Goal: Transaction & Acquisition: Purchase product/service

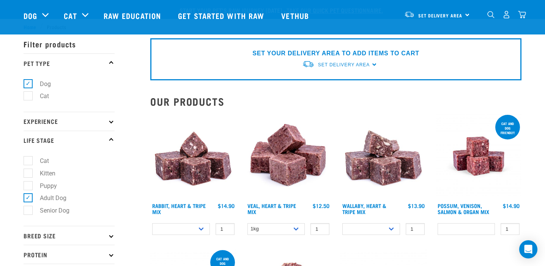
select select
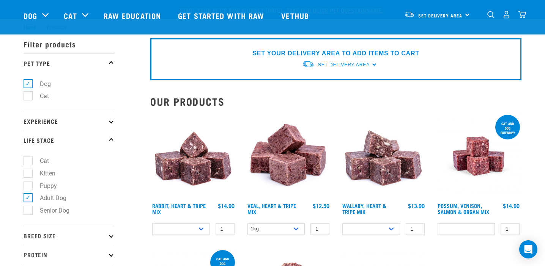
select select
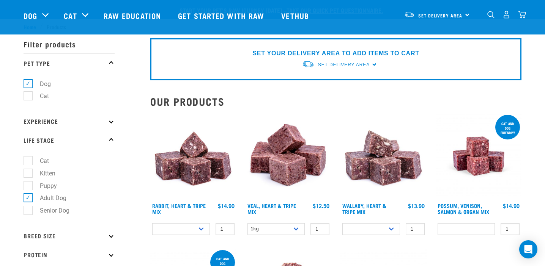
select select
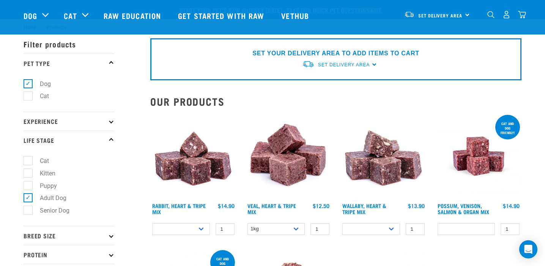
select select
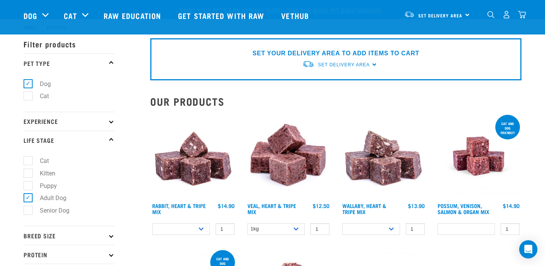
select select
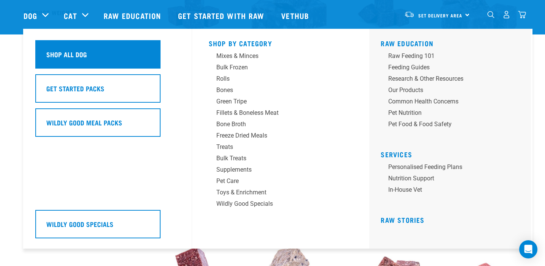
click at [57, 54] on h5 "Shop All Dog" at bounding box center [66, 54] width 41 height 10
click at [77, 58] on h5 "Shop All Dog" at bounding box center [66, 54] width 41 height 10
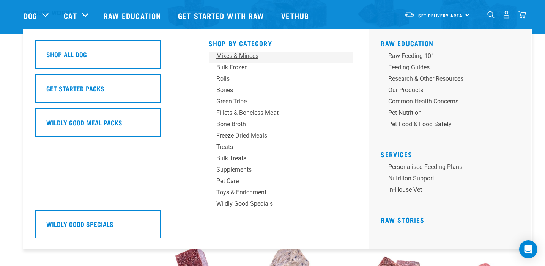
click at [245, 57] on div "Mixes & Minces" at bounding box center [275, 56] width 118 height 9
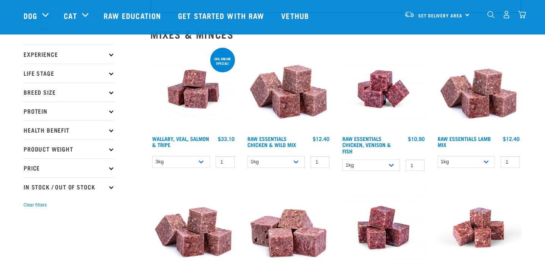
scroll to position [72, 0]
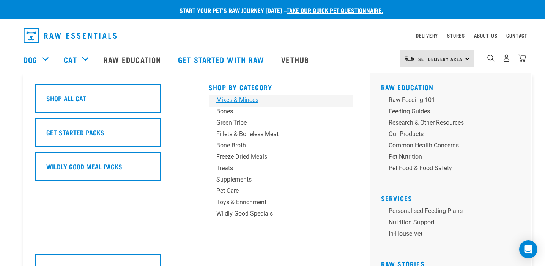
click at [239, 101] on div "Mixes & Minces" at bounding box center [275, 100] width 118 height 9
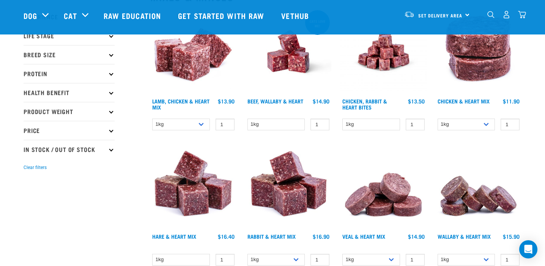
scroll to position [105, 0]
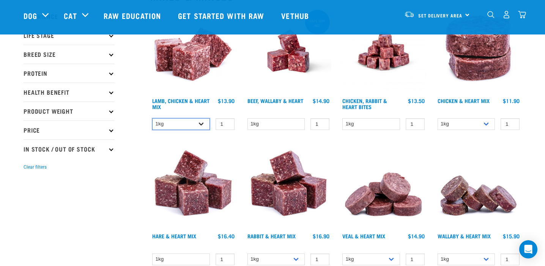
click at [203, 122] on select "1kg 3kg" at bounding box center [181, 124] width 58 height 12
select select "250"
click at [152, 118] on select "1kg 3kg" at bounding box center [181, 124] width 58 height 12
click at [298, 125] on select "1kg" at bounding box center [276, 124] width 58 height 12
click at [485, 125] on select "1kg 3kg" at bounding box center [466, 124] width 58 height 12
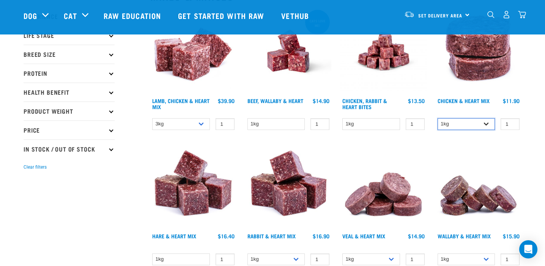
select select "352"
click at [437, 118] on select "1kg 3kg" at bounding box center [466, 124] width 58 height 12
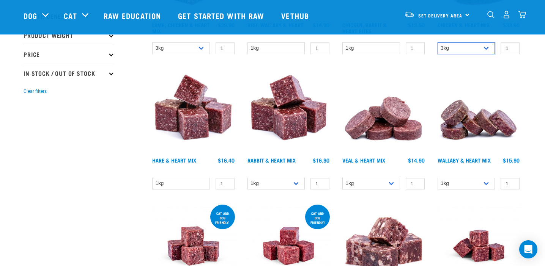
scroll to position [193, 0]
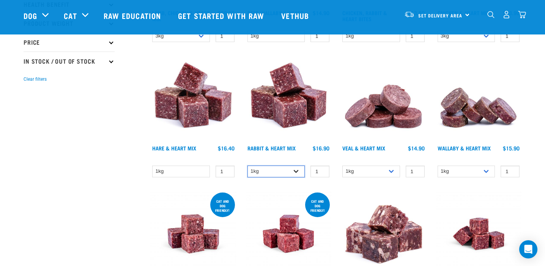
click at [298, 171] on select "1kg 3kg" at bounding box center [276, 172] width 58 height 12
select select "465"
click at [247, 166] on select "1kg 3kg" at bounding box center [276, 172] width 58 height 12
click at [388, 171] on select "1kg 3kg" at bounding box center [371, 172] width 58 height 12
select select "743"
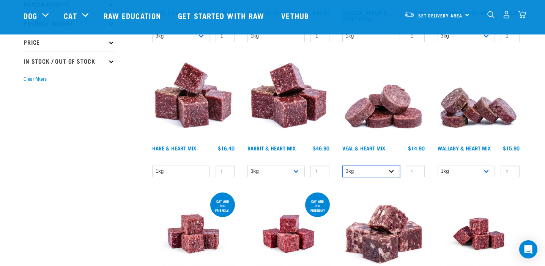
click at [342, 166] on select "1kg 3kg" at bounding box center [371, 172] width 58 height 12
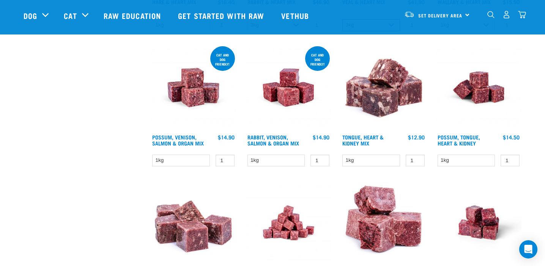
scroll to position [340, 0]
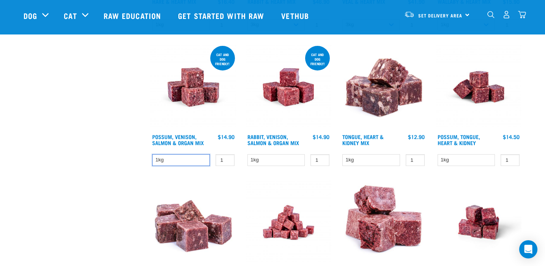
click at [193, 160] on select "1kg" at bounding box center [181, 160] width 58 height 12
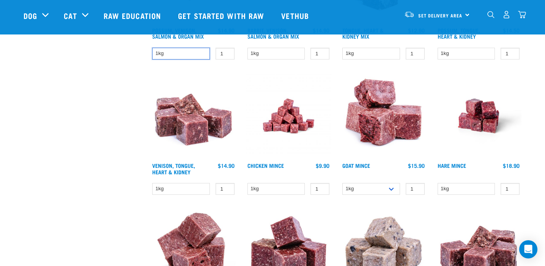
scroll to position [447, 0]
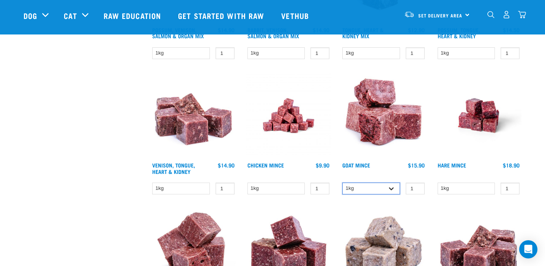
click at [391, 185] on select "1kg 3kg" at bounding box center [371, 189] width 58 height 12
select select "432"
click at [342, 183] on select "1kg 3kg" at bounding box center [371, 189] width 58 height 12
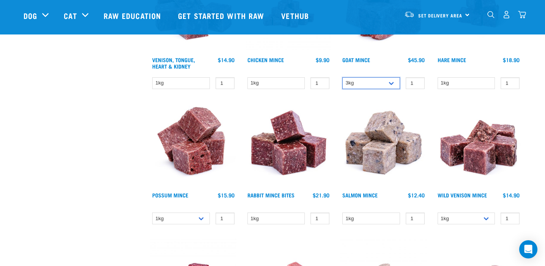
scroll to position [558, 0]
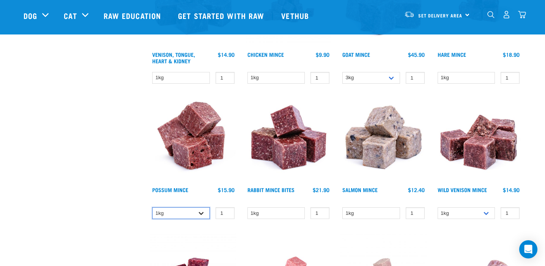
click at [201, 215] on select "1kg 3kg" at bounding box center [181, 213] width 58 height 12
select select "457"
click at [152, 207] on select "1kg 3kg" at bounding box center [181, 213] width 58 height 12
click at [487, 213] on select "1kg 3kg" at bounding box center [466, 213] width 58 height 12
select select "927"
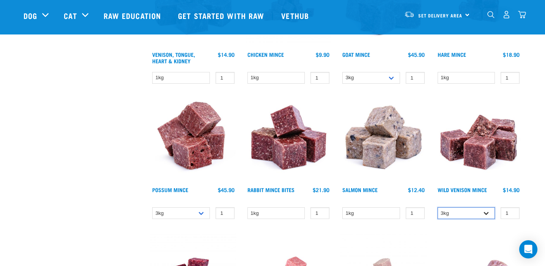
click at [437, 207] on select "1kg 3kg" at bounding box center [466, 213] width 58 height 12
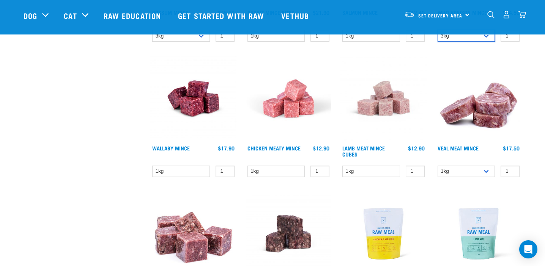
scroll to position [737, 0]
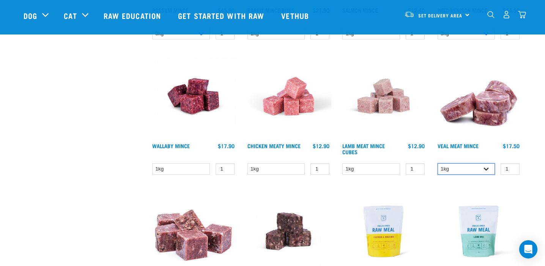
click at [483, 169] on select "1kg 3kg" at bounding box center [466, 169] width 58 height 12
select select "703"
click at [437, 163] on select "1kg 3kg" at bounding box center [466, 169] width 58 height 12
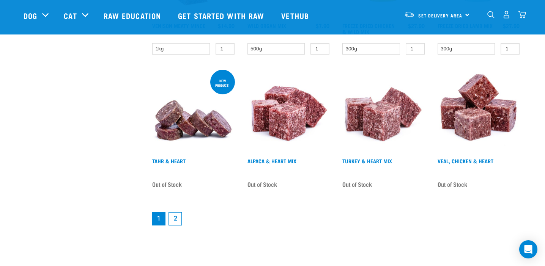
scroll to position [995, 0]
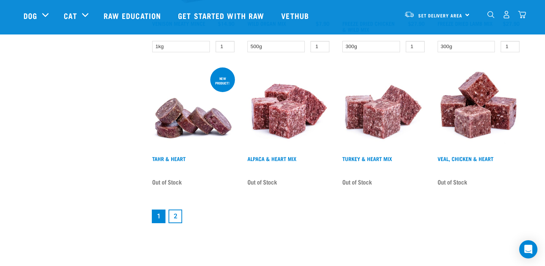
click at [181, 217] on link "2" at bounding box center [175, 217] width 14 height 14
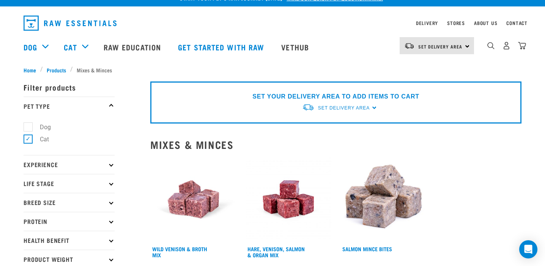
scroll to position [8, 0]
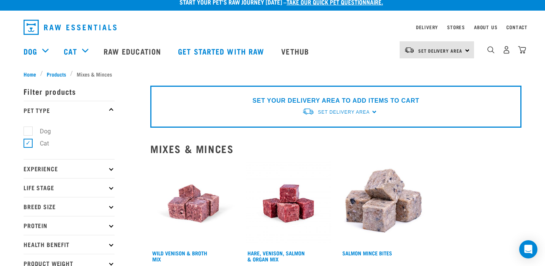
click at [112, 189] on icon at bounding box center [111, 187] width 4 height 4
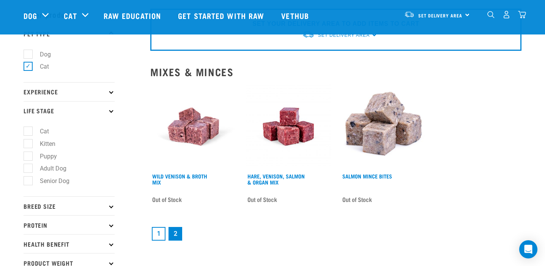
click at [32, 169] on label "Adult Dog" at bounding box center [49, 168] width 42 height 9
click at [28, 169] on input "Adult Dog" at bounding box center [26, 167] width 5 height 5
checkbox input "true"
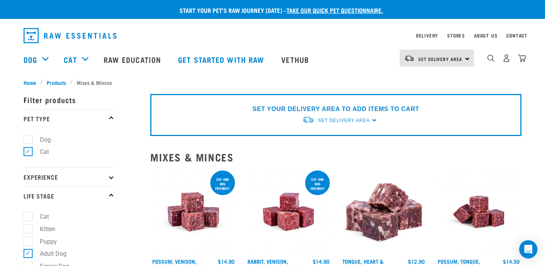
scroll to position [8, 0]
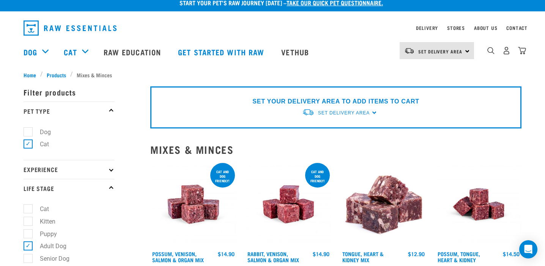
click at [28, 130] on label "Dog" at bounding box center [41, 131] width 26 height 9
click at [28, 130] on input "Dog" at bounding box center [26, 130] width 5 height 5
checkbox input "true"
click at [28, 143] on label "Cat" at bounding box center [40, 144] width 24 height 9
click at [28, 143] on input "Cat" at bounding box center [26, 143] width 5 height 5
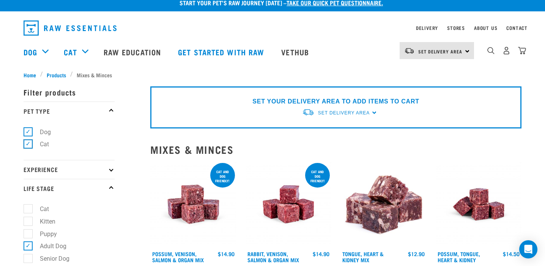
checkbox input "false"
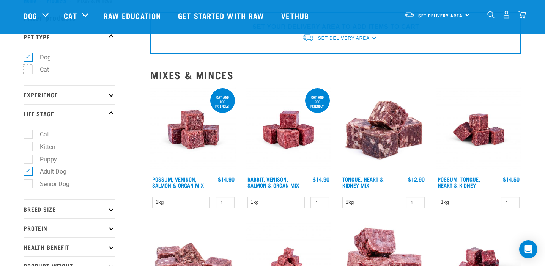
scroll to position [30, 0]
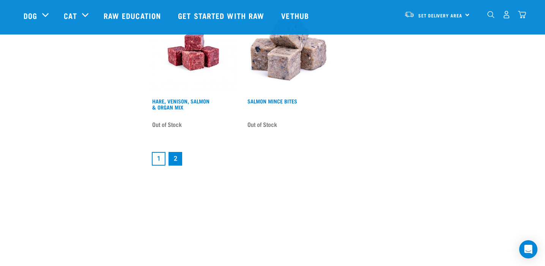
scroll to position [1059, 0]
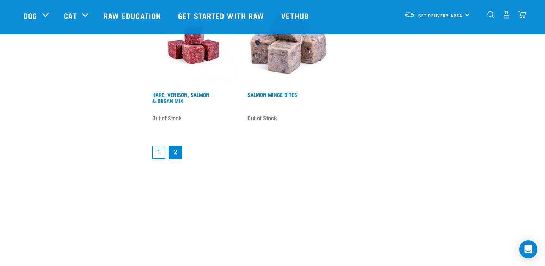
click at [177, 153] on link "2" at bounding box center [175, 153] width 14 height 14
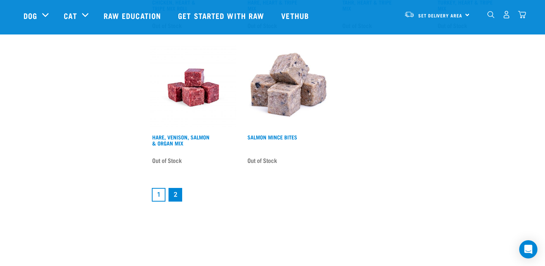
scroll to position [979, 0]
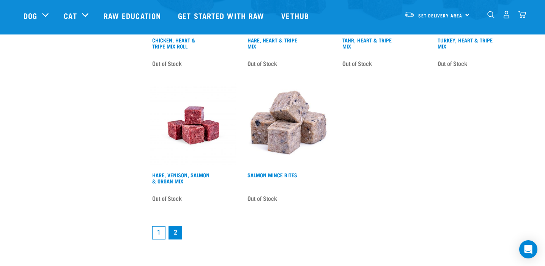
click at [181, 229] on link "2" at bounding box center [175, 233] width 14 height 14
click at [176, 233] on link "2" at bounding box center [175, 233] width 14 height 14
click at [159, 232] on link "1" at bounding box center [159, 233] width 14 height 14
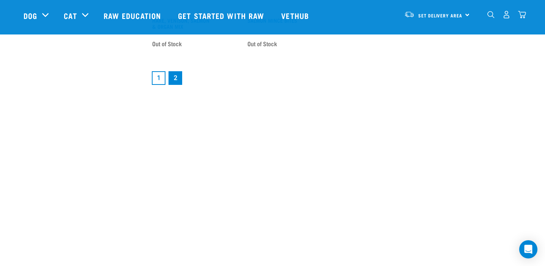
scroll to position [1134, 0]
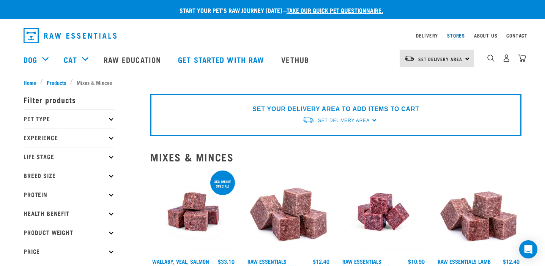
click at [457, 36] on link "Stores" at bounding box center [456, 35] width 18 height 3
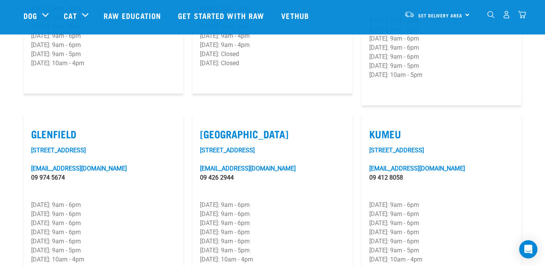
scroll to position [339, 0]
